Goal: Transaction & Acquisition: Purchase product/service

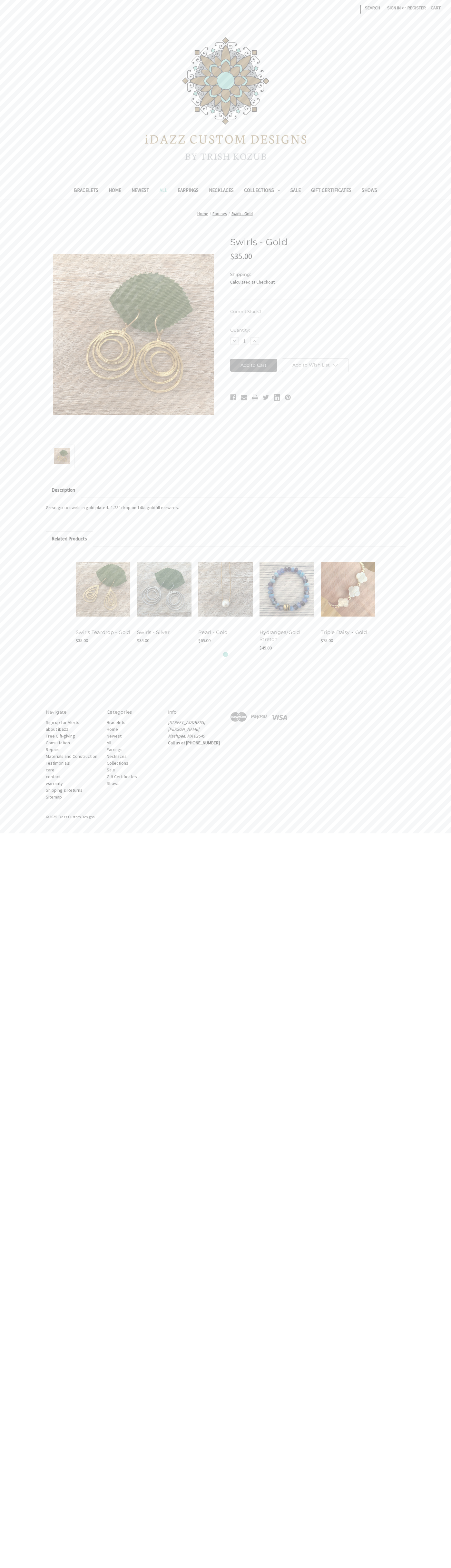
click at [254, 365] on input "Add to Cart" at bounding box center [254, 365] width 47 height 13
type input "Add to Cart"
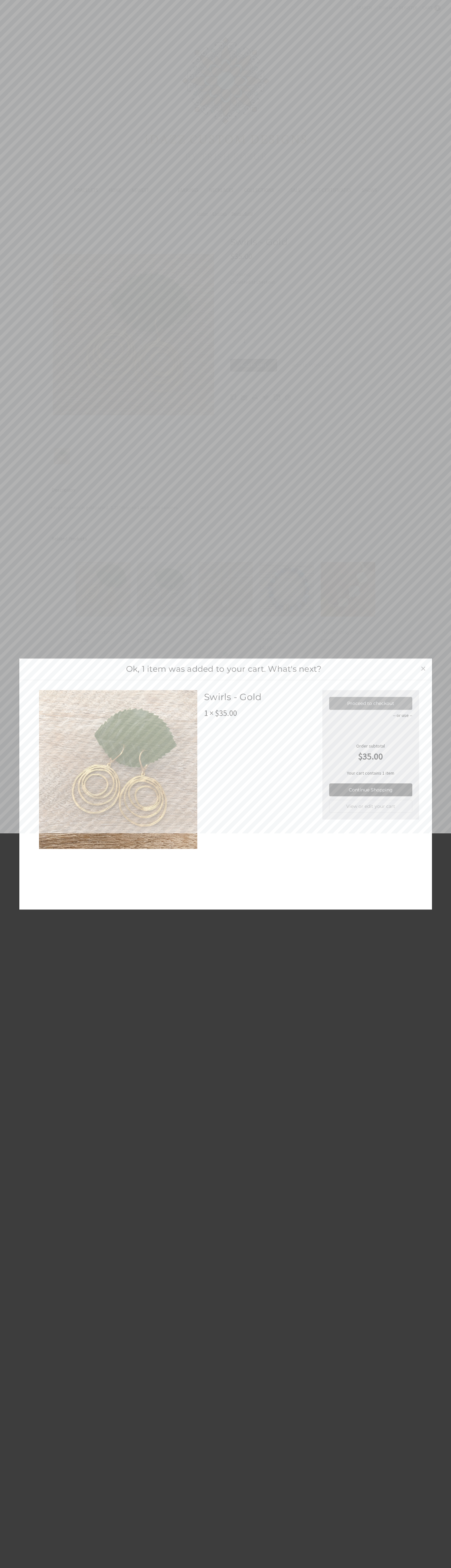
click at [371, 704] on link "Proceed to checkout" at bounding box center [370, 703] width 83 height 13
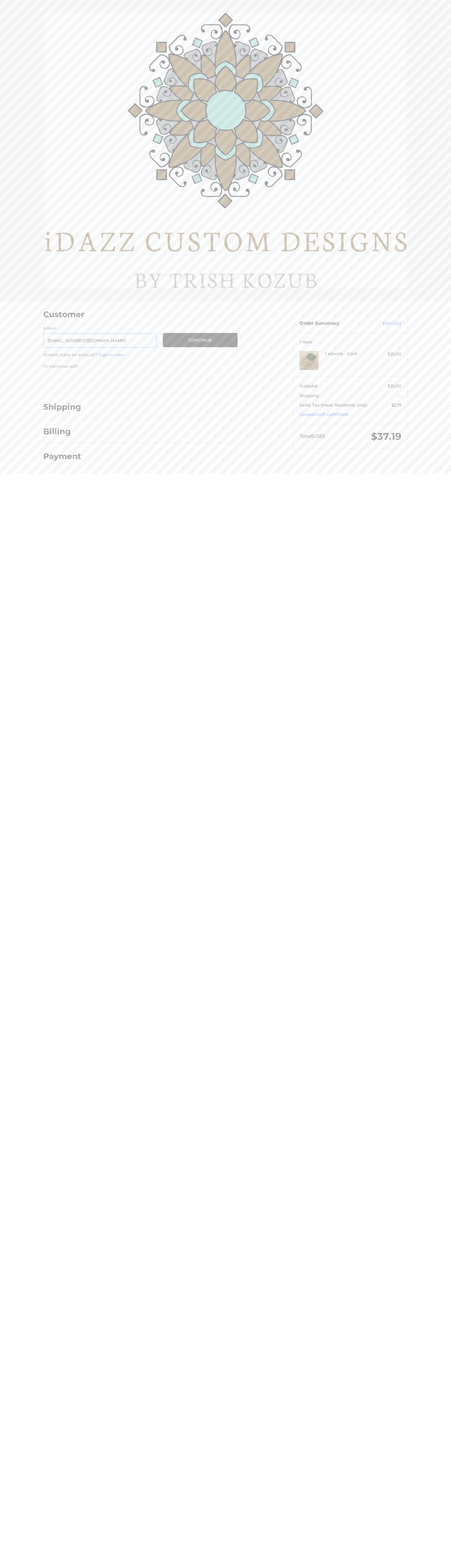
type input "[EMAIL_ADDRESS][DOMAIN_NAME]"
click at [200, 340] on button "Continue" at bounding box center [200, 340] width 75 height 14
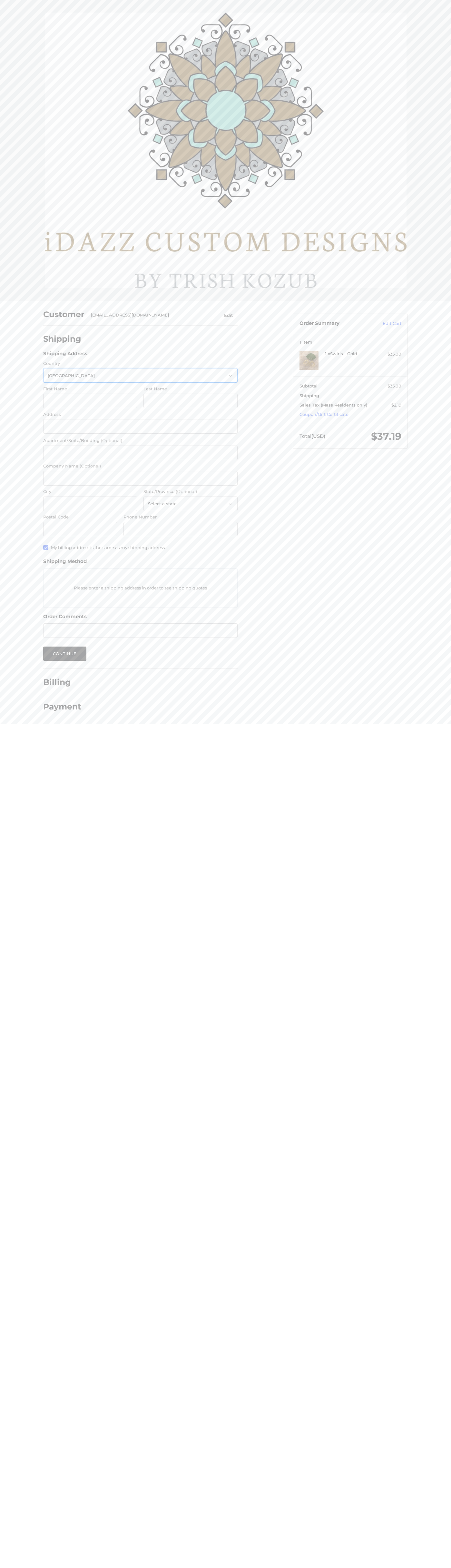
select select "US"
type input "[PERSON_NAME]"
type input "[STREET_ADDRESS]"
type input "First floor"
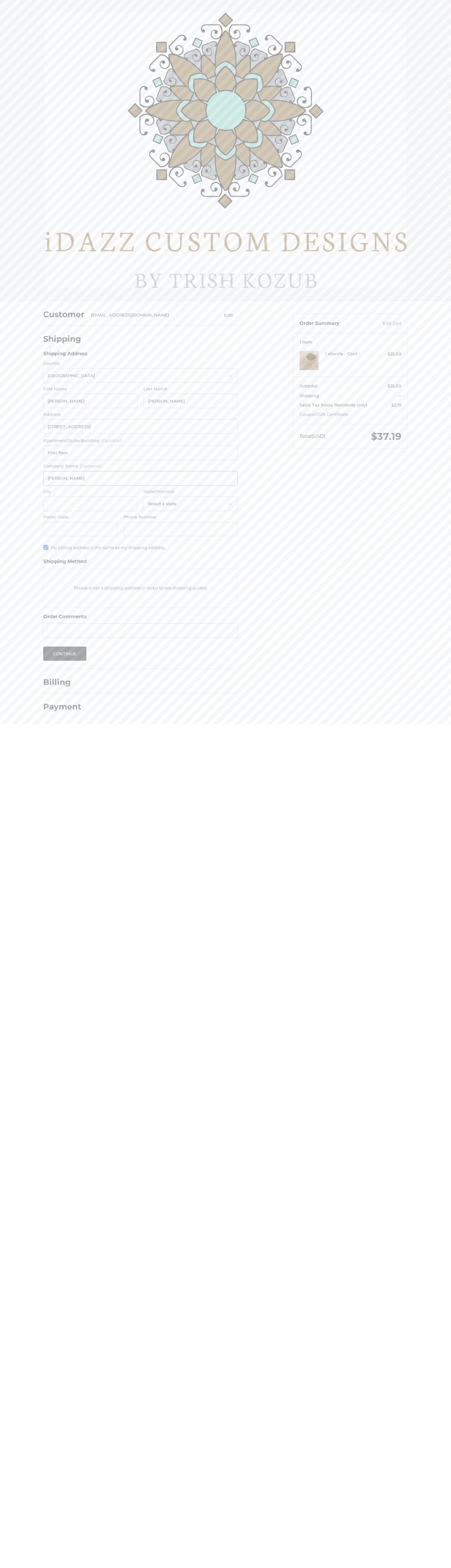
type input "[PERSON_NAME]"
type input "[US_STATE]"
select select "NY"
type input "10011"
type input "6502530000"
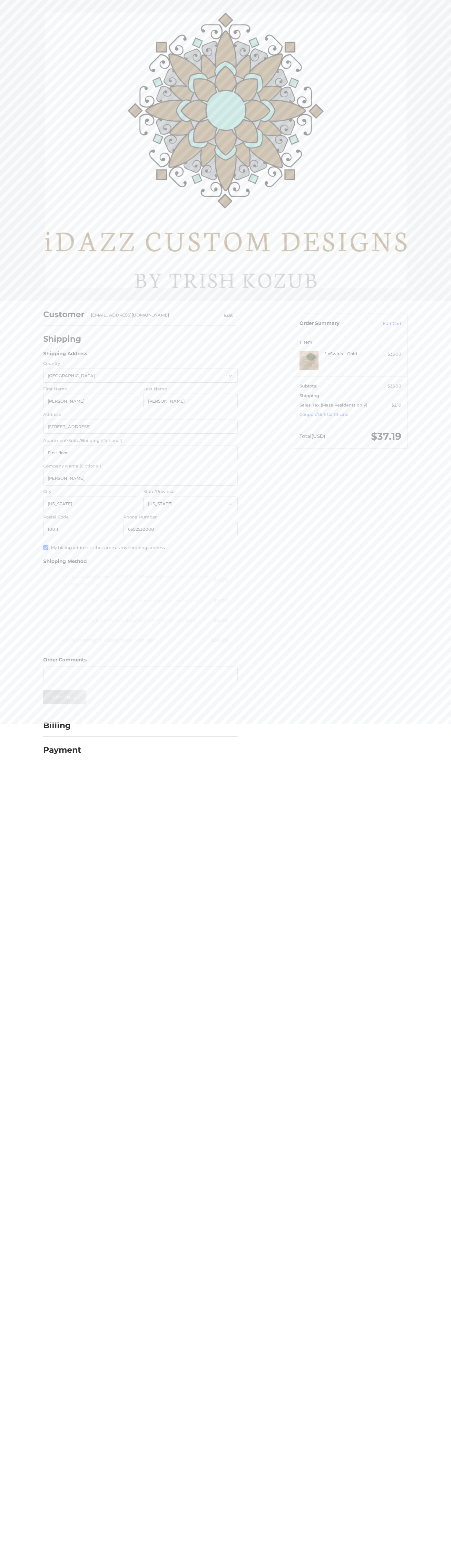
radio input "true"
click at [141, 440] on label "Apartment/Suite/Building (Optional)" at bounding box center [141, 440] width 194 height 6
click at [141, 446] on input "First floor" at bounding box center [141, 453] width 194 height 15
click at [64, 697] on button "Continue" at bounding box center [65, 697] width 43 height 14
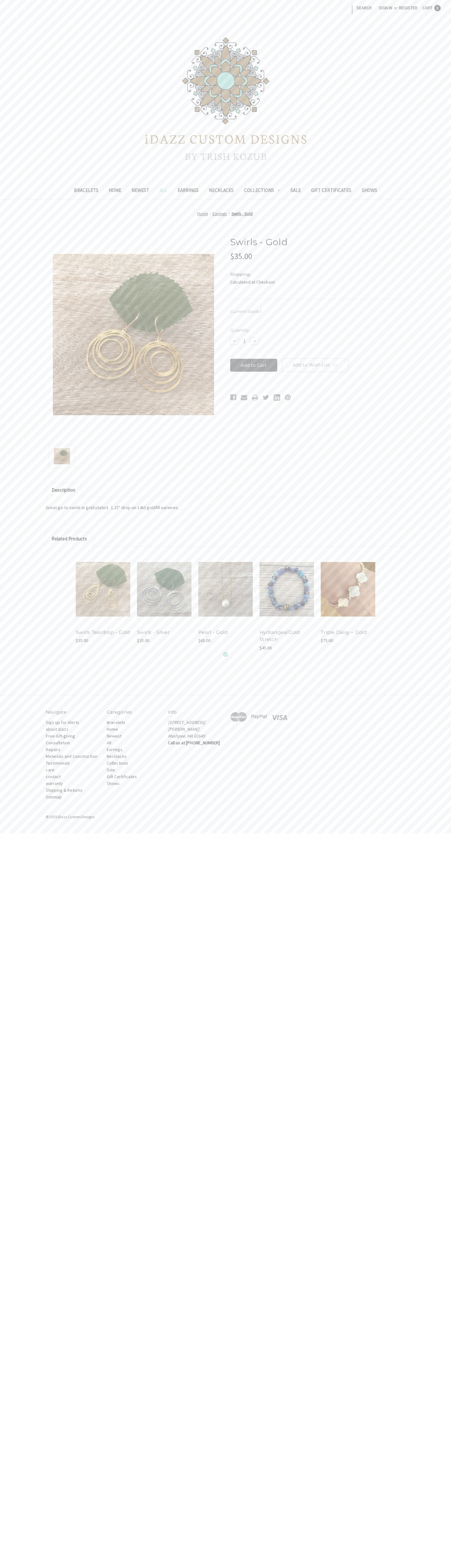
click at [432, 8] on span "Cart" at bounding box center [427, 7] width 10 height 5
click at [418, 60] on link "View Cart" at bounding box center [418, 60] width 39 height 10
